Goal: Information Seeking & Learning: Learn about a topic

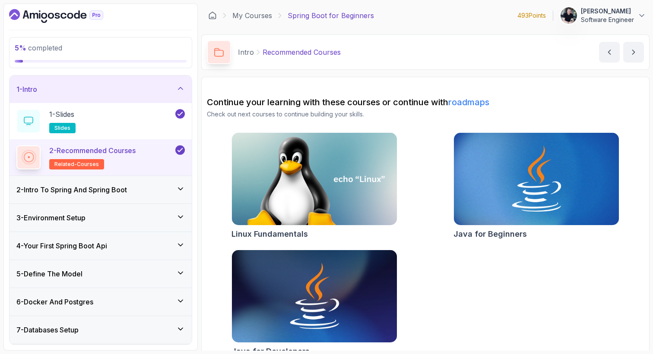
click at [98, 192] on h3 "2 - Intro To Spring And Spring Boot" at bounding box center [71, 190] width 110 height 10
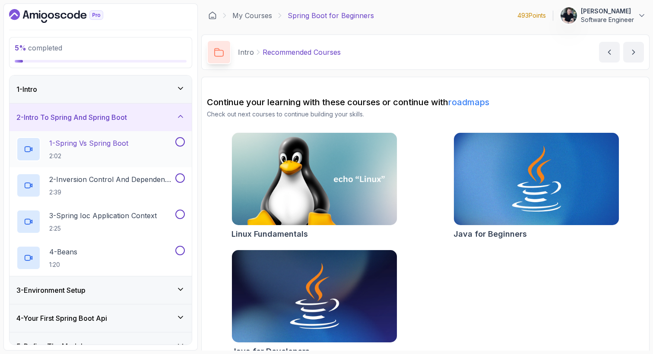
click at [124, 150] on h2 "1 - Spring Vs Spring Boot 2:02" at bounding box center [88, 149] width 79 height 22
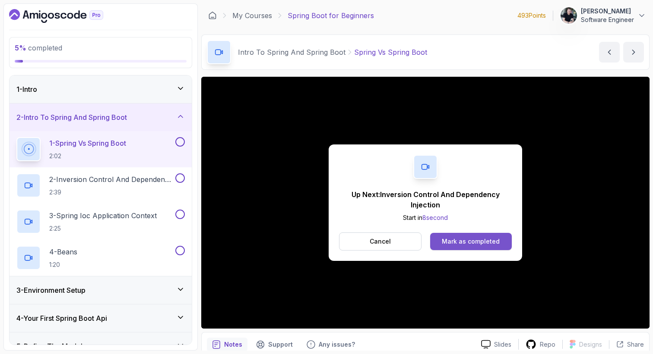
click at [455, 241] on div "Mark as completed" at bounding box center [471, 241] width 58 height 9
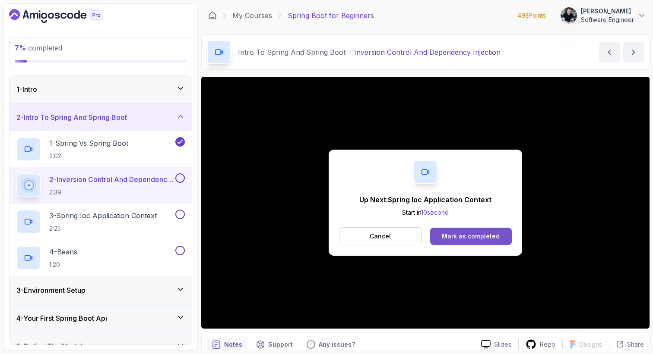
click at [463, 230] on button "Mark as completed" at bounding box center [471, 236] width 82 height 17
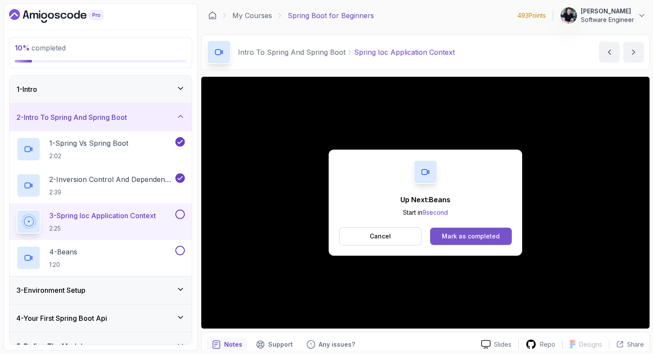
click at [464, 233] on div "Mark as completed" at bounding box center [471, 236] width 58 height 9
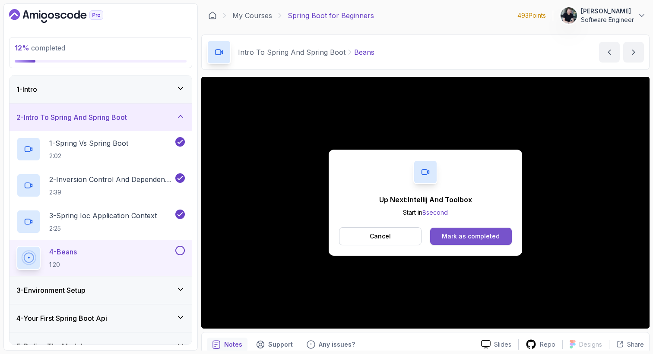
click at [475, 243] on button "Mark as completed" at bounding box center [471, 236] width 82 height 17
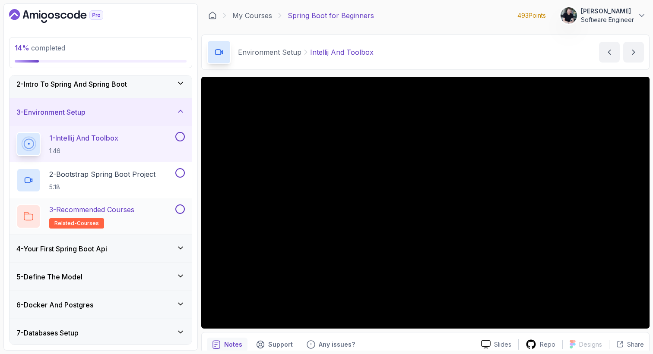
scroll to position [32, 0]
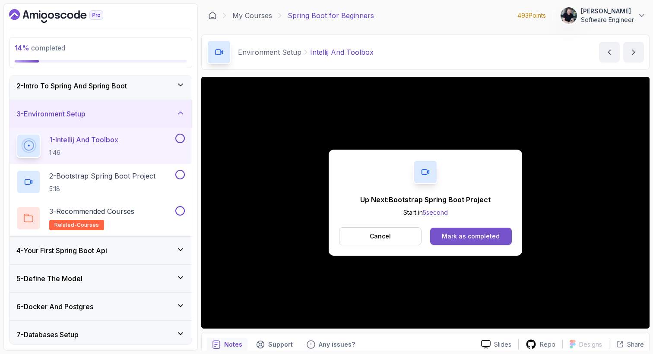
click at [495, 235] on div "Mark as completed" at bounding box center [471, 236] width 58 height 9
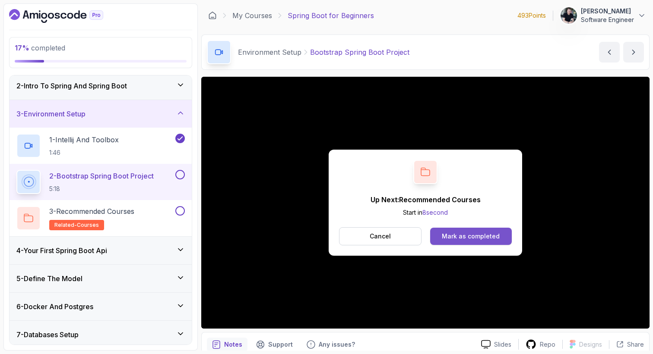
click at [441, 230] on button "Mark as completed" at bounding box center [471, 236] width 82 height 17
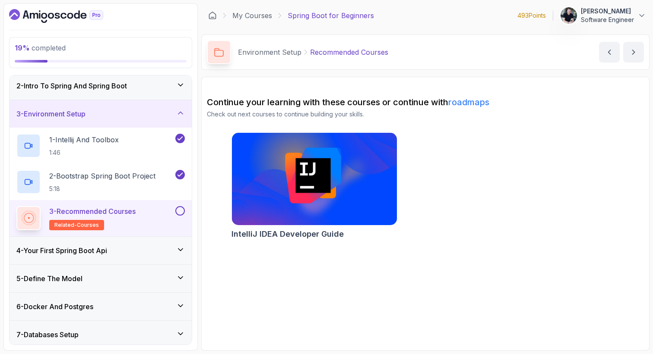
click at [183, 208] on button at bounding box center [179, 210] width 9 height 9
click at [162, 244] on div "4 - Your First Spring Boot Api" at bounding box center [100, 251] width 182 height 28
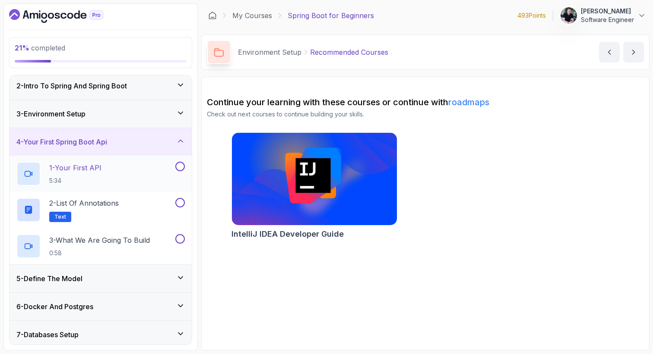
click at [98, 165] on p "1 - Your First API" at bounding box center [75, 168] width 52 height 10
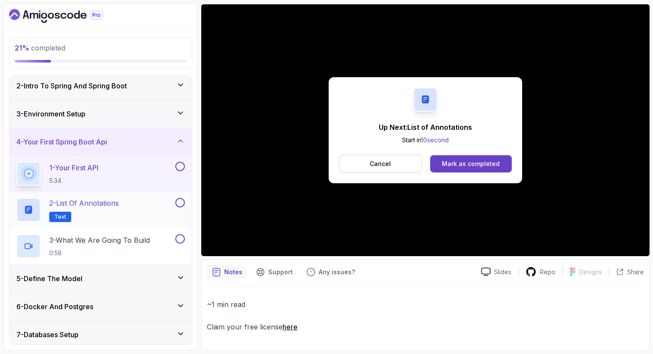
scroll to position [73, 0]
click at [491, 158] on button "Mark as completed" at bounding box center [471, 163] width 82 height 17
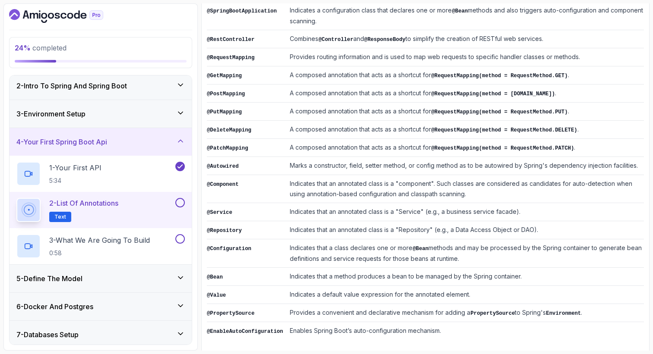
click at [183, 205] on button at bounding box center [179, 202] width 9 height 9
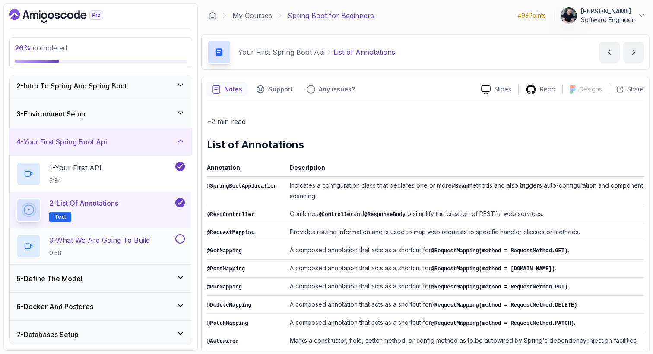
click at [144, 245] on p "3 - What We Are Going To Build" at bounding box center [99, 240] width 101 height 10
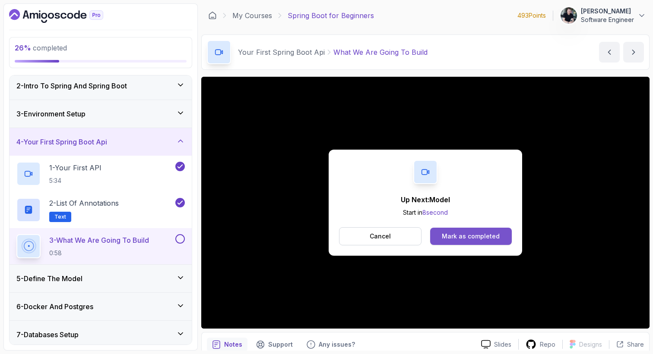
click at [497, 236] on div "Mark as completed" at bounding box center [471, 236] width 58 height 9
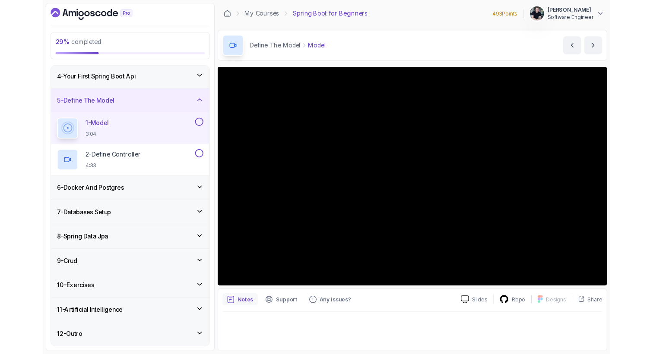
scroll to position [84, 0]
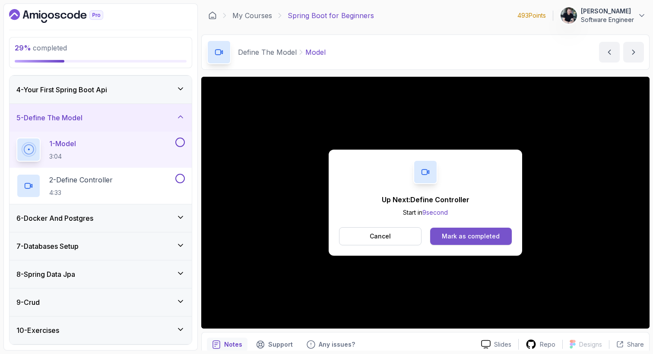
click at [461, 239] on div "Mark as completed" at bounding box center [471, 236] width 58 height 9
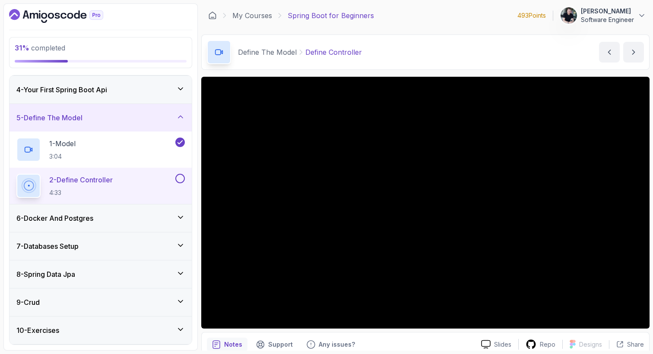
click at [120, 220] on div "6 - Docker And Postgres" at bounding box center [100, 218] width 168 height 10
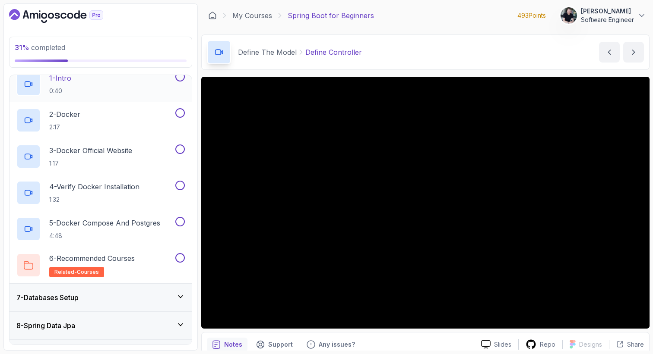
scroll to position [180, 0]
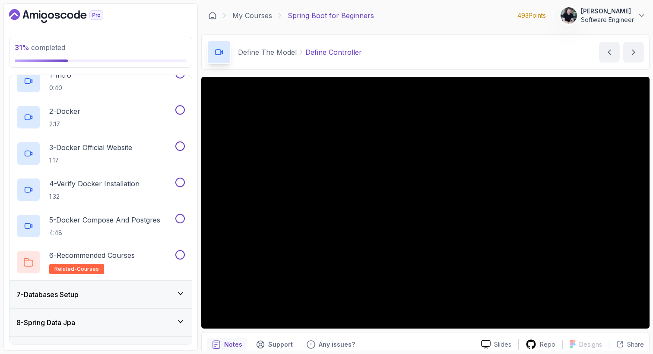
click at [93, 299] on div "7 - Databases Setup" at bounding box center [100, 295] width 168 height 10
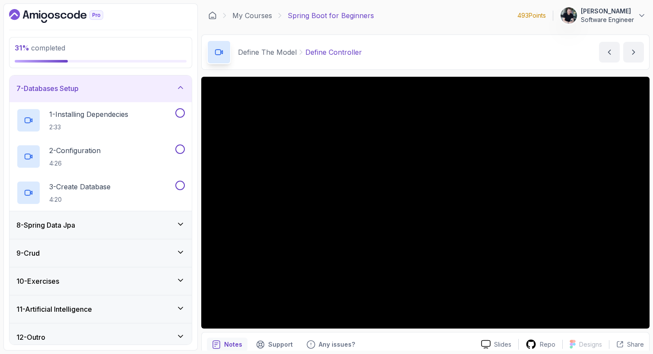
click at [101, 222] on div "8 - Spring Data Jpa" at bounding box center [100, 225] width 168 height 10
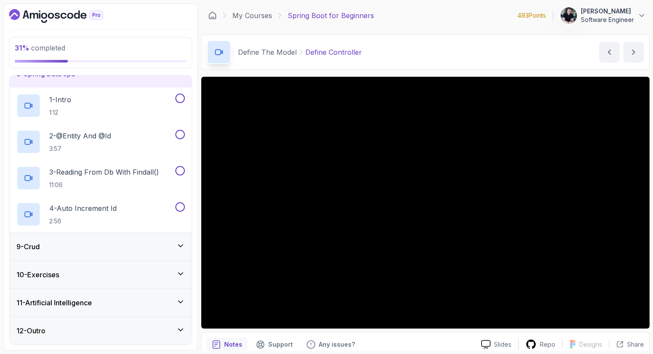
click at [95, 244] on div "9 - Crud" at bounding box center [100, 247] width 168 height 10
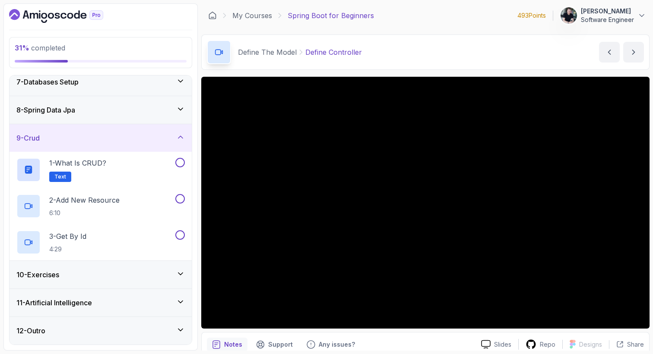
click at [91, 274] on div "10 - Exercises" at bounding box center [100, 275] width 168 height 10
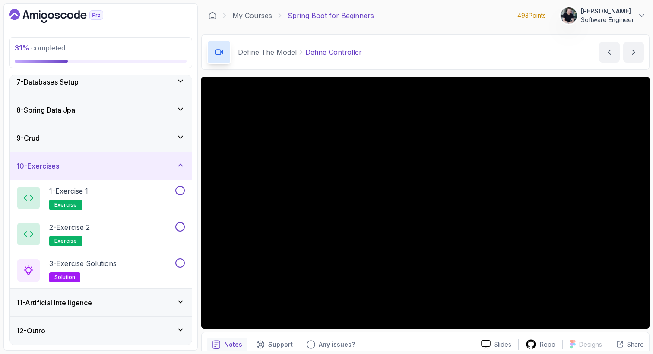
click at [87, 303] on h3 "11 - Artificial Intelligence" at bounding box center [54, 303] width 76 height 10
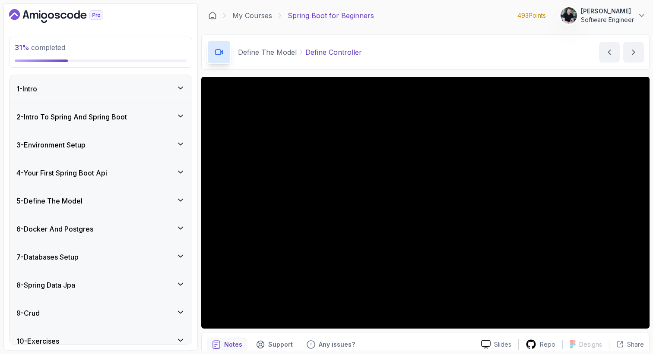
scroll to position [0, 0]
click at [90, 205] on div "5 - Define The Model" at bounding box center [100, 201] width 168 height 10
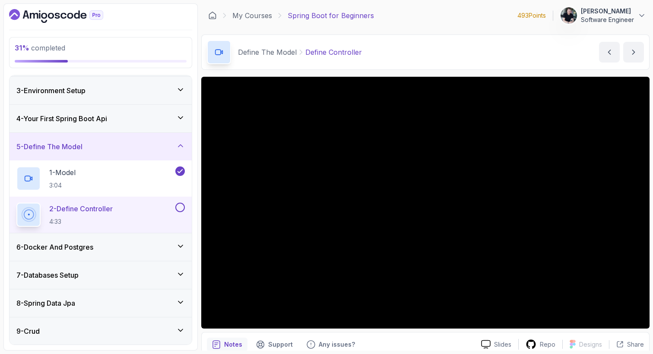
scroll to position [60, 0]
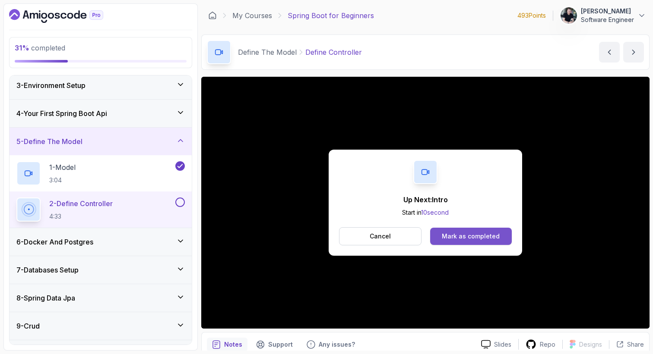
click at [454, 229] on button "Mark as completed" at bounding box center [471, 236] width 82 height 17
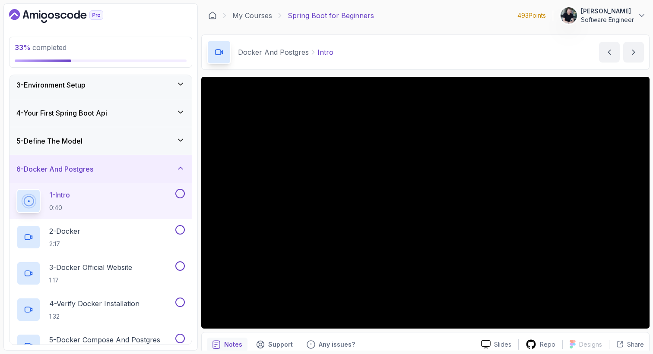
click at [29, 17] on icon "Dashboard" at bounding box center [56, 16] width 94 height 14
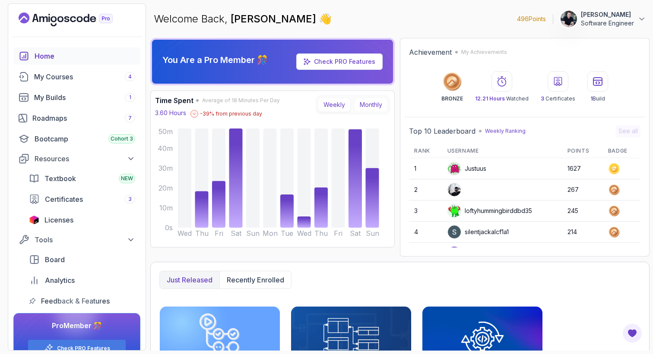
click at [364, 103] on button "Monthly" at bounding box center [371, 105] width 34 height 15
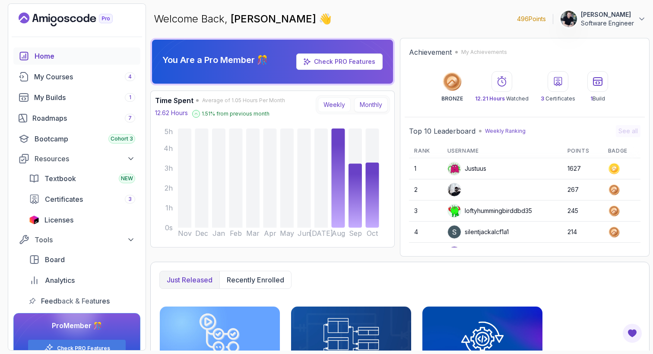
click at [334, 104] on button "Weekly" at bounding box center [334, 105] width 33 height 15
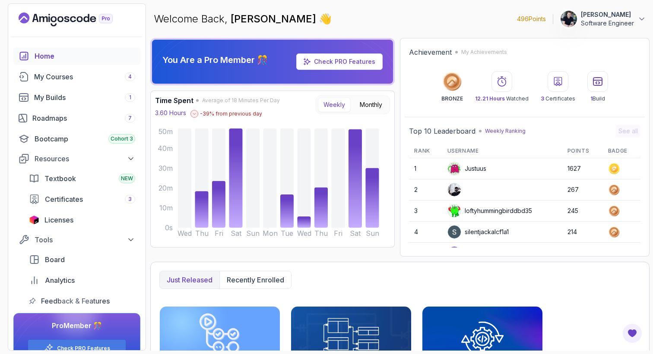
click at [629, 19] on p "Software Engineer" at bounding box center [607, 23] width 53 height 9
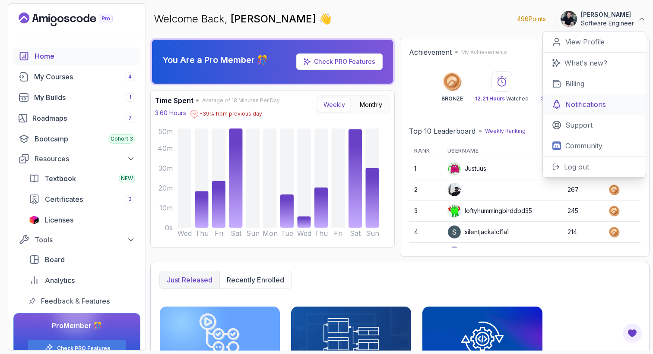
click at [598, 107] on p "Notifications" at bounding box center [585, 104] width 41 height 10
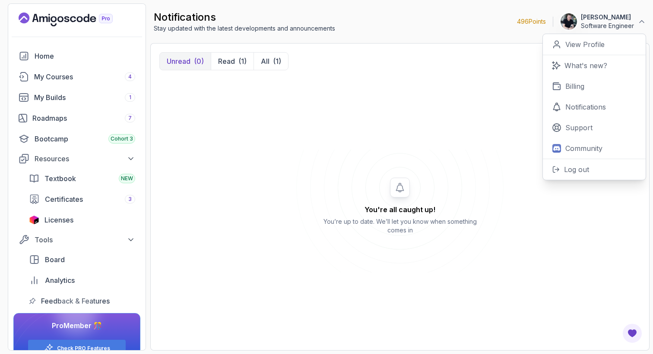
click at [610, 22] on p "Software Engineer" at bounding box center [607, 26] width 53 height 9
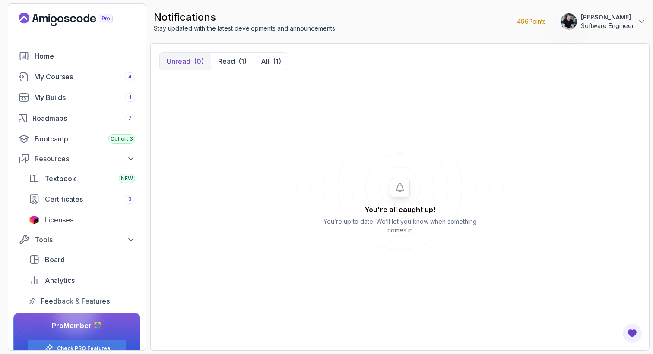
click at [606, 24] on p "Software Engineer" at bounding box center [607, 26] width 53 height 9
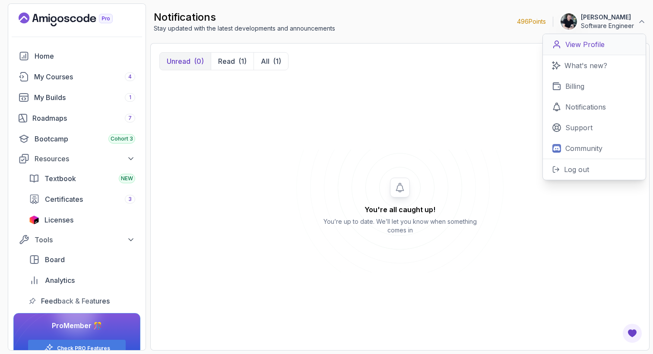
click at [587, 51] on link "View Profile" at bounding box center [594, 44] width 103 height 21
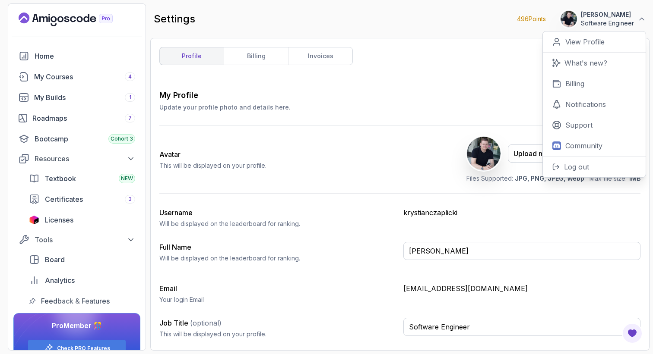
click at [303, 133] on div "Avatar This will be displayed on your profile. Upload new Picture Delete Files …" at bounding box center [399, 159] width 481 height 67
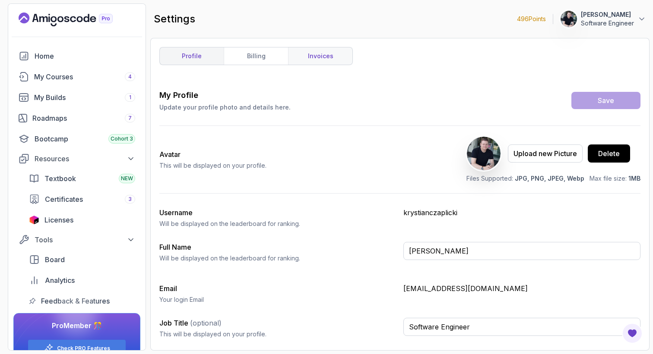
click at [311, 60] on link "invoices" at bounding box center [320, 55] width 64 height 17
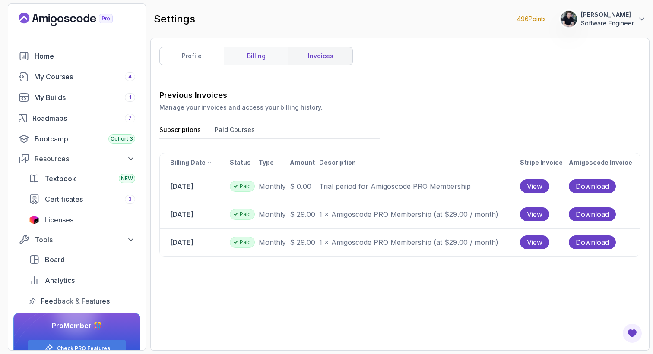
click at [276, 58] on link "billing" at bounding box center [256, 55] width 64 height 17
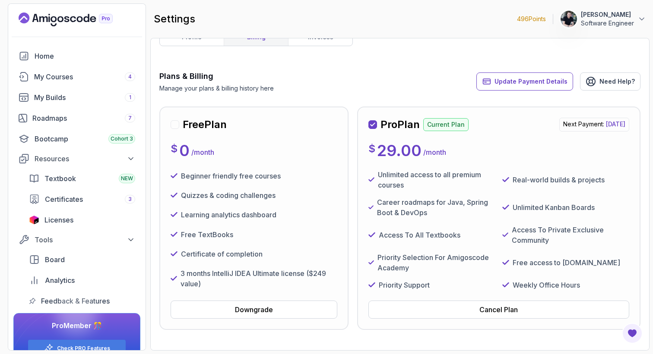
scroll to position [18, 0]
click at [391, 91] on div "Plans & Billing Manage your plans & billing history here Update Payment Details…" at bounding box center [399, 82] width 481 height 22
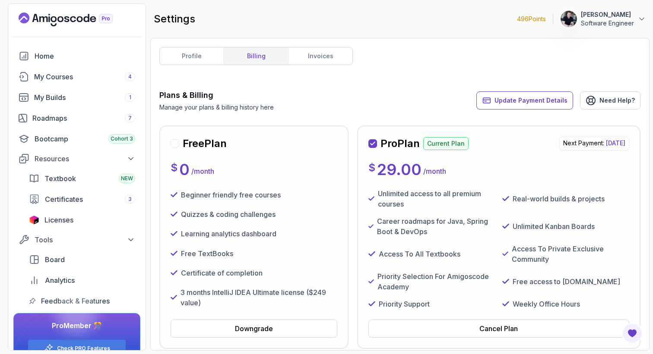
scroll to position [0, 0]
click at [64, 218] on span "Licenses" at bounding box center [58, 220] width 29 height 10
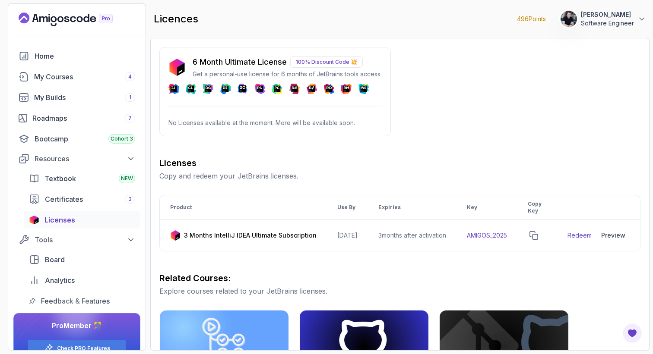
click at [534, 263] on div "Licenses Copy and redeem your JetBrains licenses. Product Use By Expiries Key C…" at bounding box center [399, 355] width 481 height 396
drag, startPoint x: 357, startPoint y: 123, endPoint x: 224, endPoint y: 117, distance: 133.1
click at [224, 117] on div "6 Month Ultimate License 100% Discount Code 💥 Get a personal-use license for 6 …" at bounding box center [274, 91] width 231 height 89
click at [63, 117] on div "Roadmaps 7" at bounding box center [83, 118] width 103 height 10
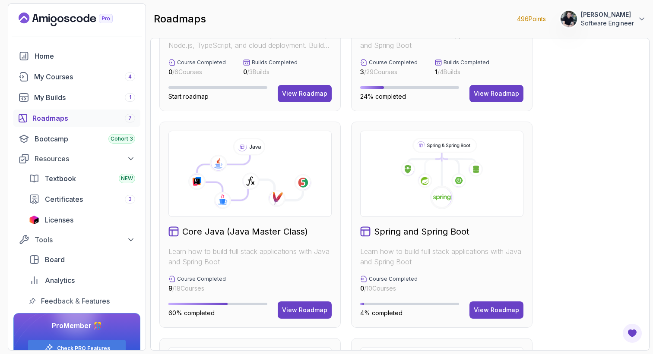
scroll to position [151, 0]
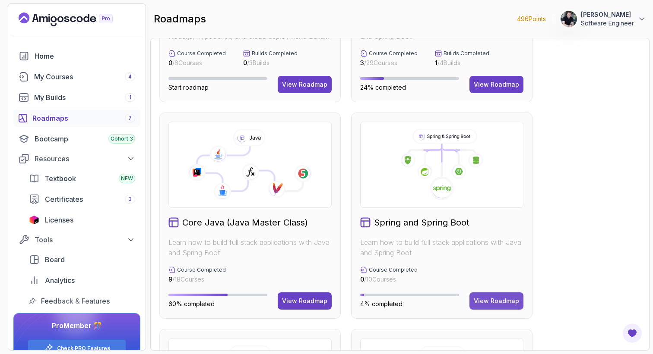
click at [508, 297] on button "View Roadmap" at bounding box center [496, 301] width 54 height 17
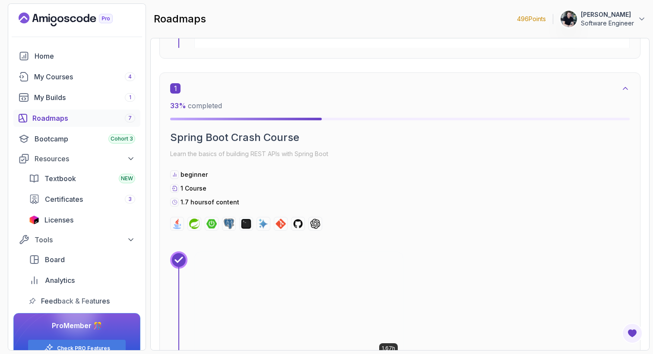
scroll to position [19, 0]
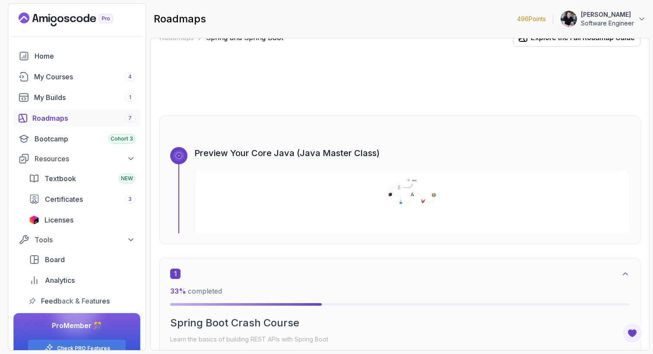
click at [39, 114] on div "Roadmaps 7" at bounding box center [83, 118] width 103 height 10
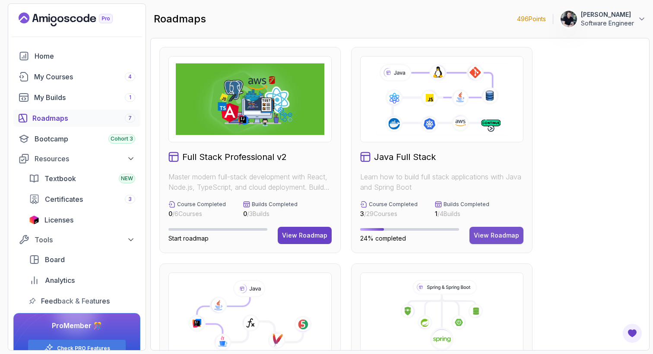
click at [502, 234] on div "View Roadmap" at bounding box center [495, 235] width 45 height 9
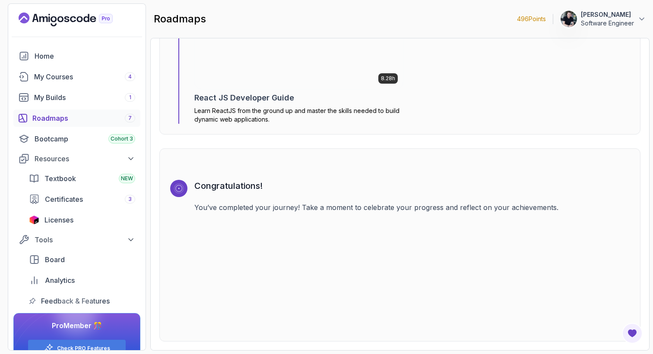
scroll to position [6285, 0]
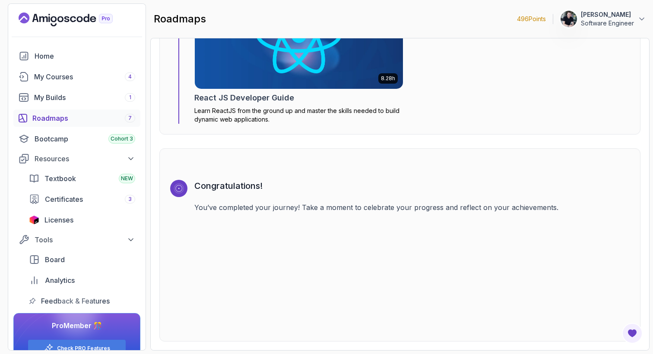
click at [63, 119] on div "Roadmaps 7" at bounding box center [83, 118] width 103 height 10
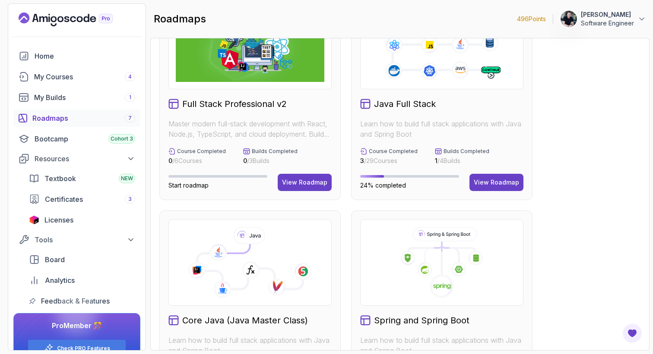
scroll to position [215, 0]
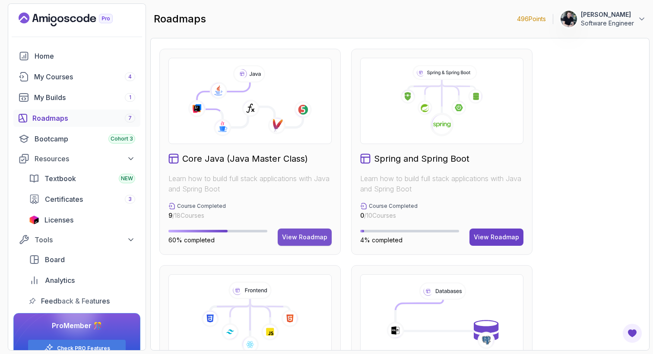
click at [301, 239] on div "View Roadmap" at bounding box center [304, 237] width 45 height 9
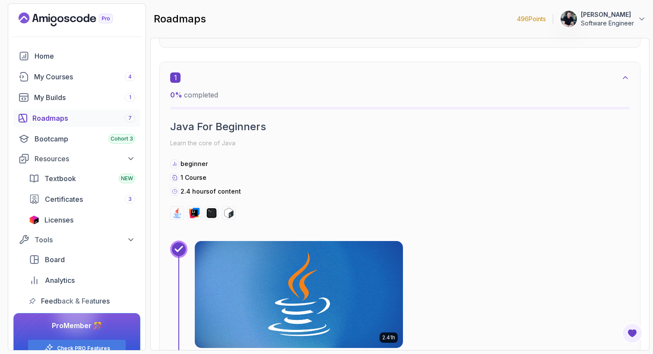
scroll to position [9, 0]
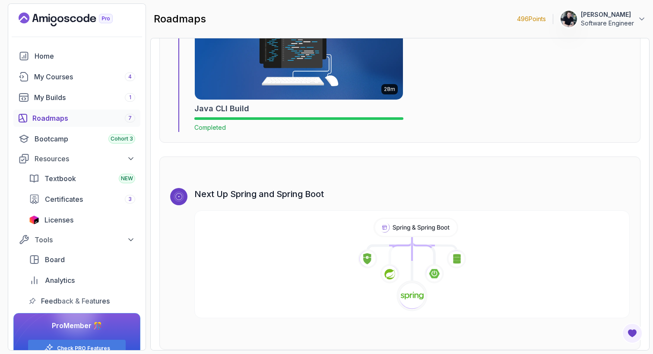
scroll to position [5439, 0]
click at [74, 75] on div "My Courses 4" at bounding box center [84, 77] width 101 height 10
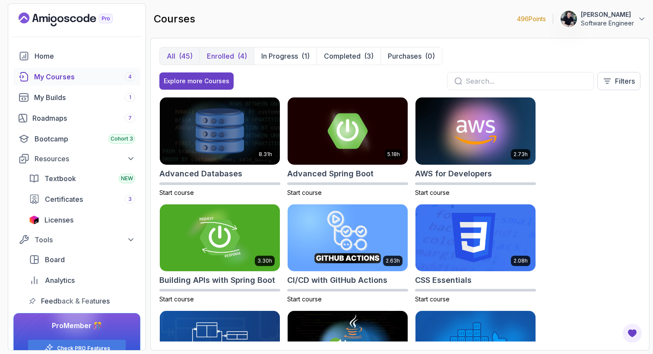
click at [231, 57] on p "Enrolled" at bounding box center [220, 56] width 27 height 10
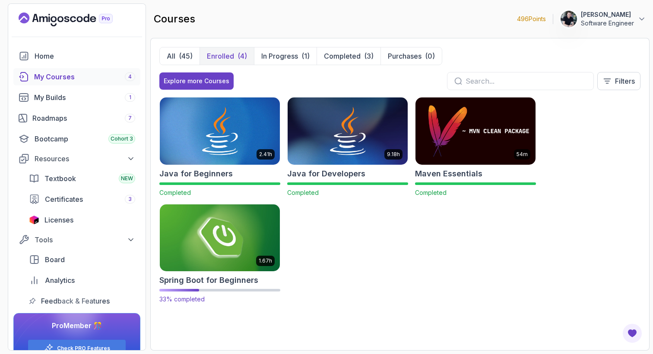
click at [236, 239] on img at bounding box center [220, 238] width 126 height 70
